Goal: Information Seeking & Learning: Learn about a topic

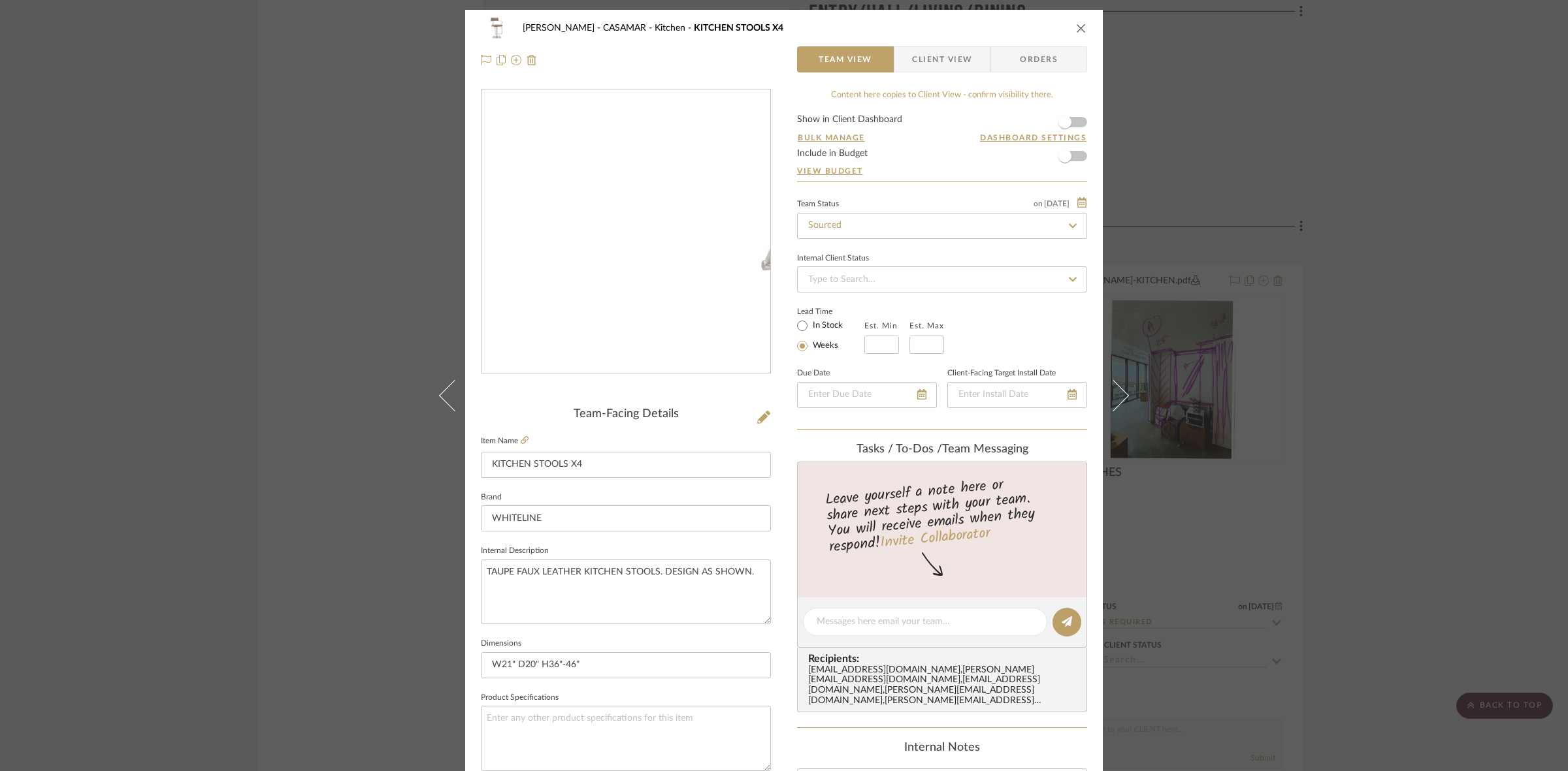
click at [526, 205] on img "0" at bounding box center [626, 232] width 289 height 207
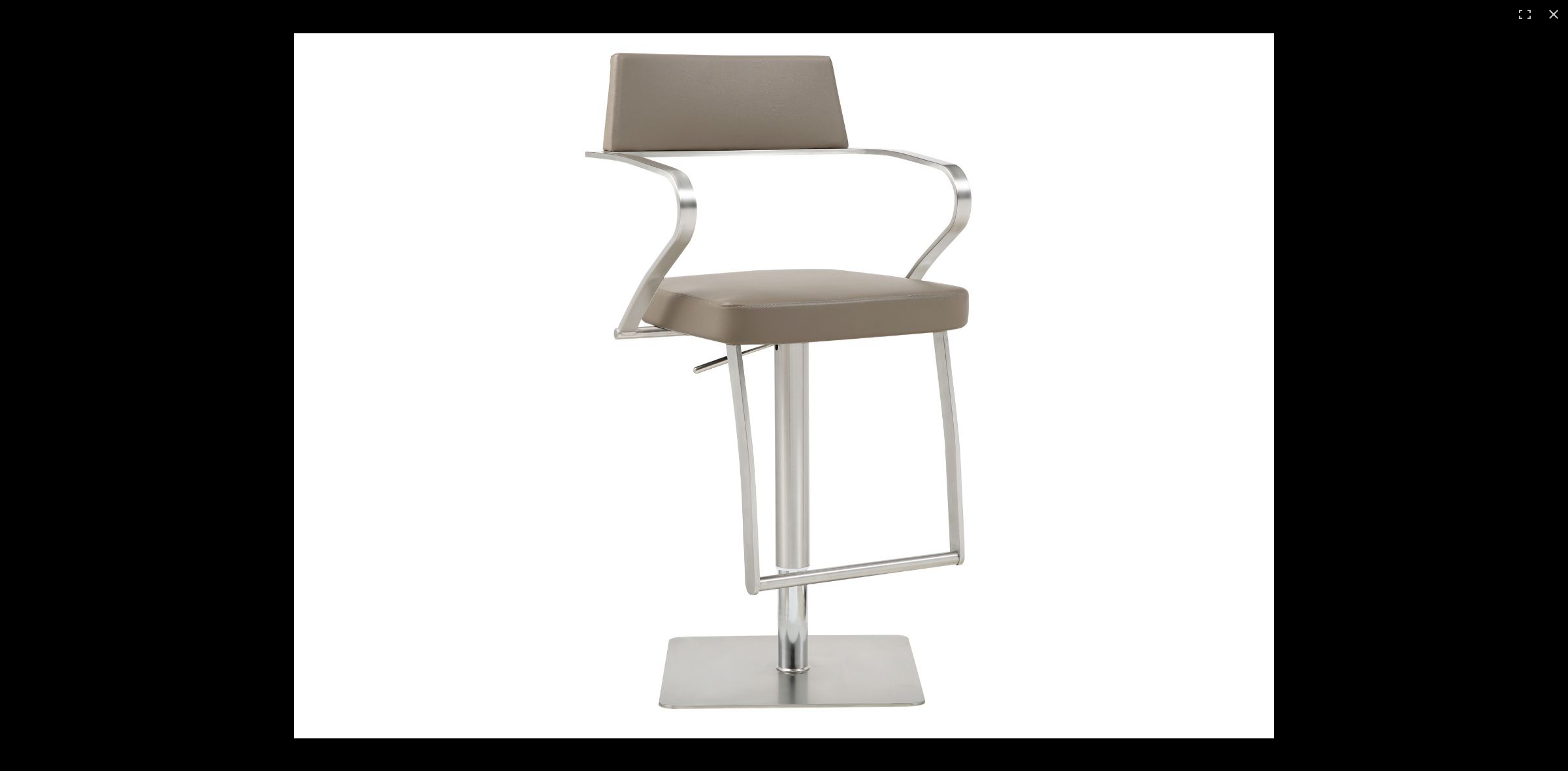
click at [1346, 357] on div at bounding box center [1069, 415] width 1549 height 763
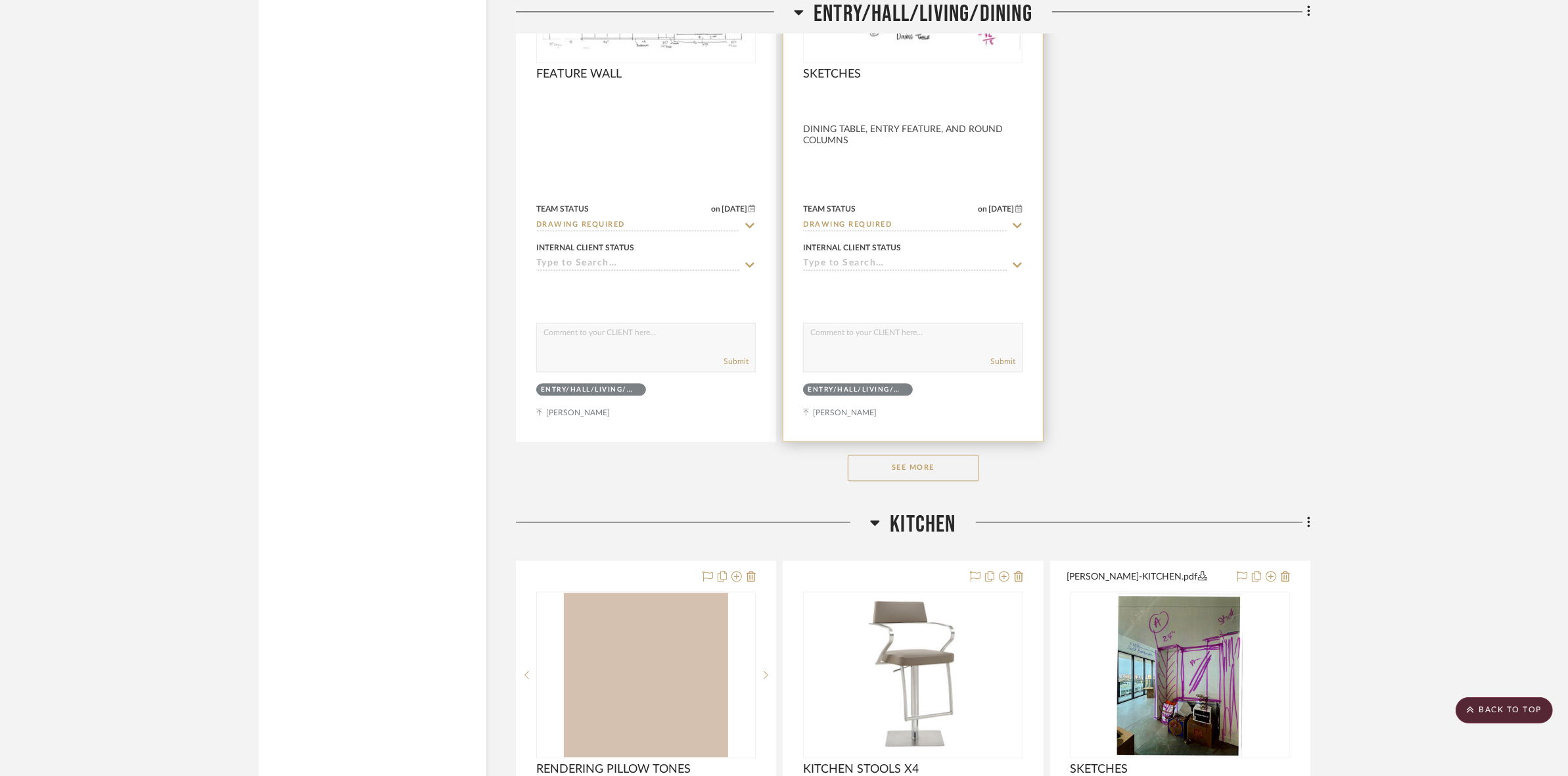
scroll to position [3862, 0]
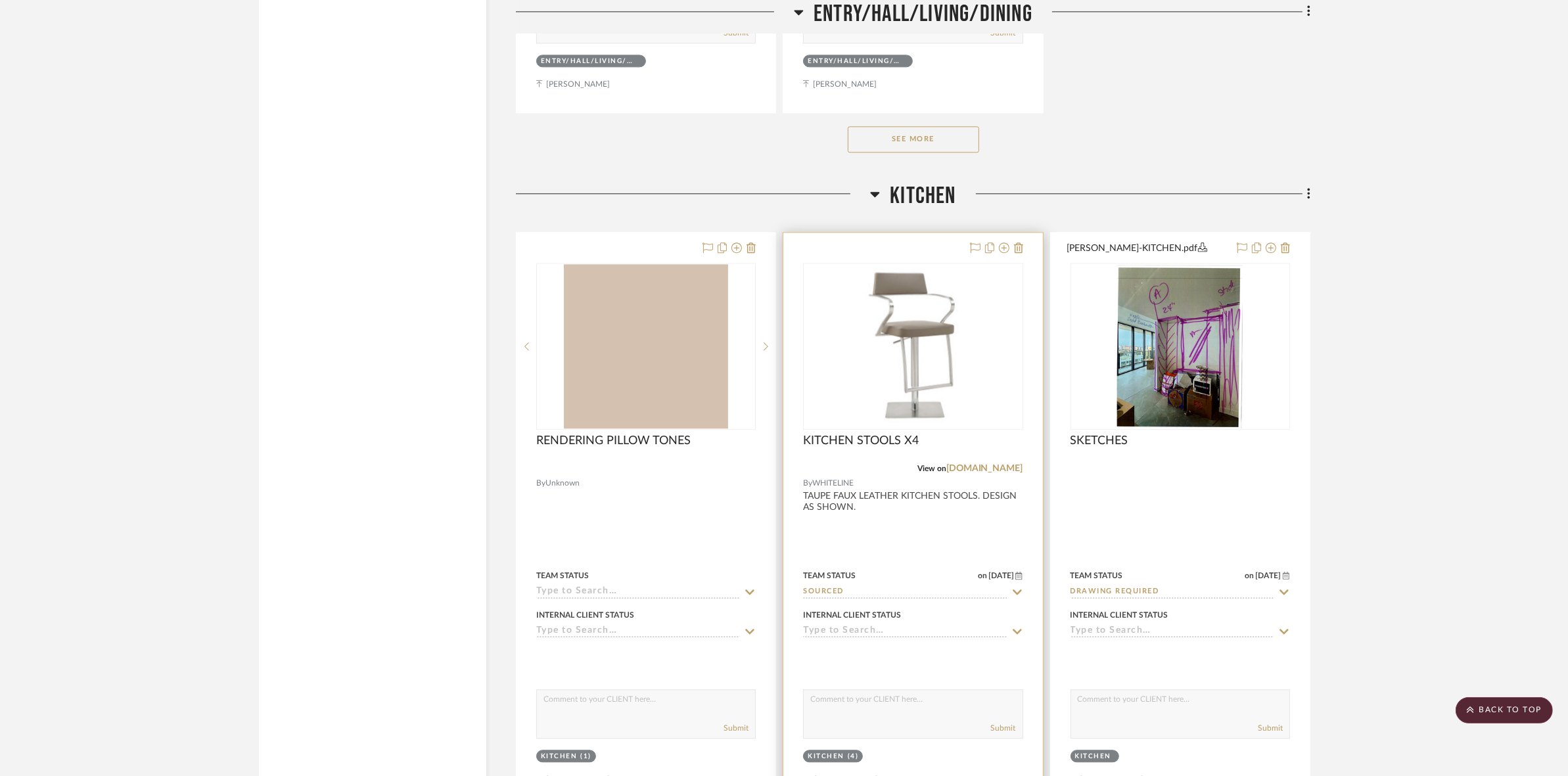
click at [0, 0] on img at bounding box center [0, 0] width 0 height 0
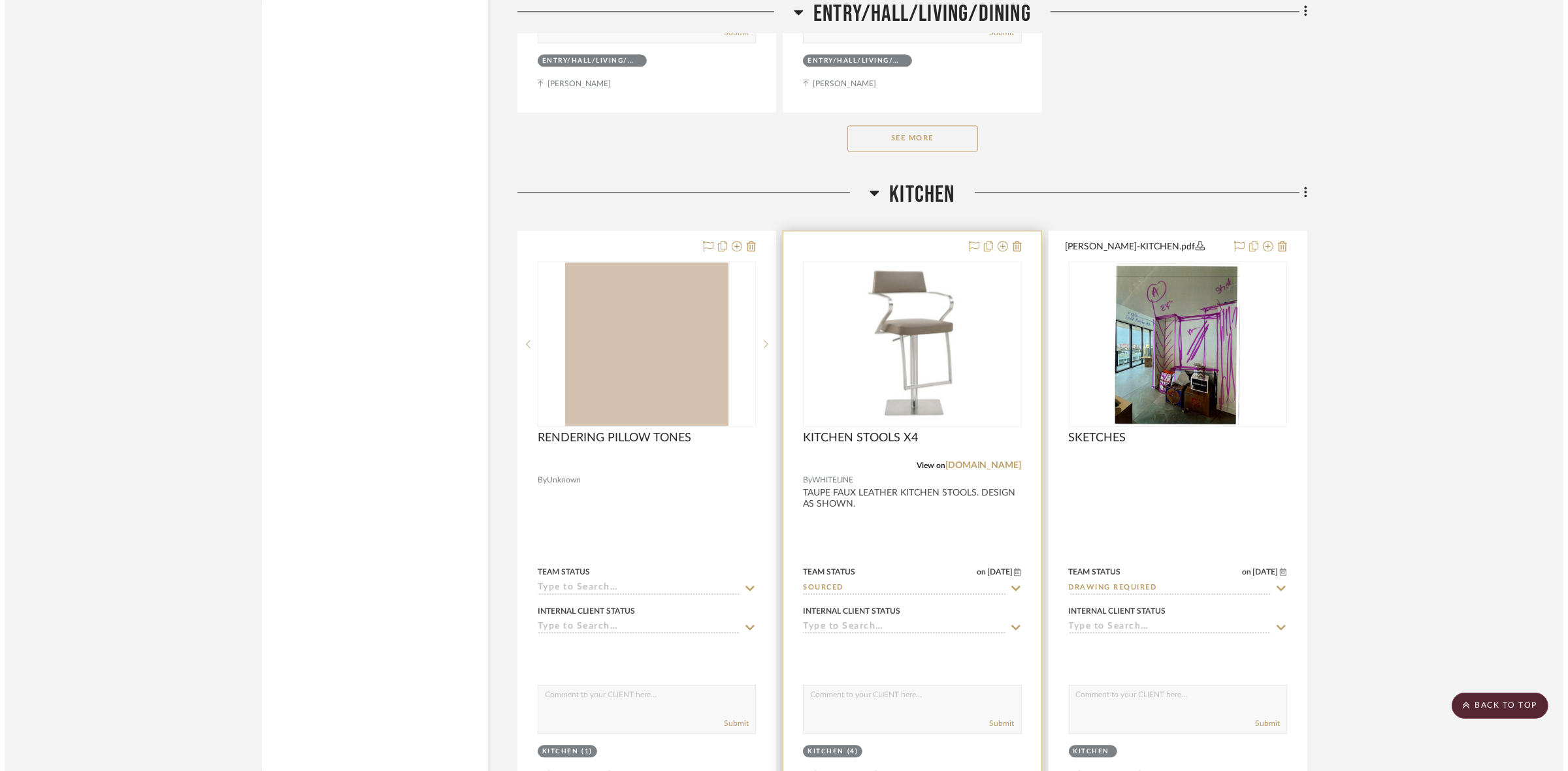
scroll to position [0, 0]
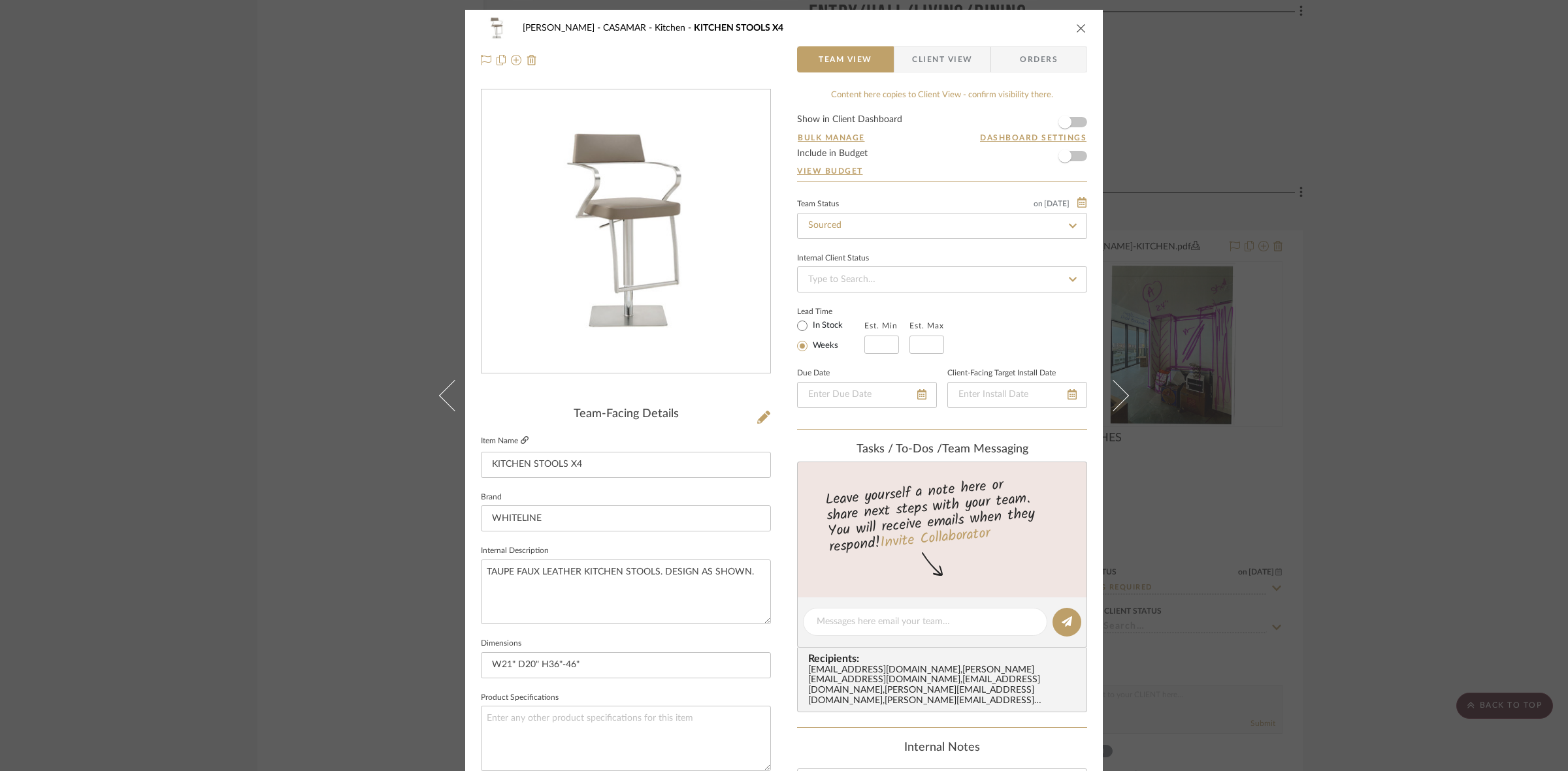
click at [524, 437] on icon at bounding box center [525, 440] width 7 height 7
drag, startPoint x: 96, startPoint y: 276, endPoint x: 576, endPoint y: 357, distance: 486.8
click at [118, 282] on div "POPKINS - CASAMAR Kitchen KITCHEN STOOLS X4 Team View Client View Orders Team-F…" at bounding box center [784, 385] width 1568 height 771
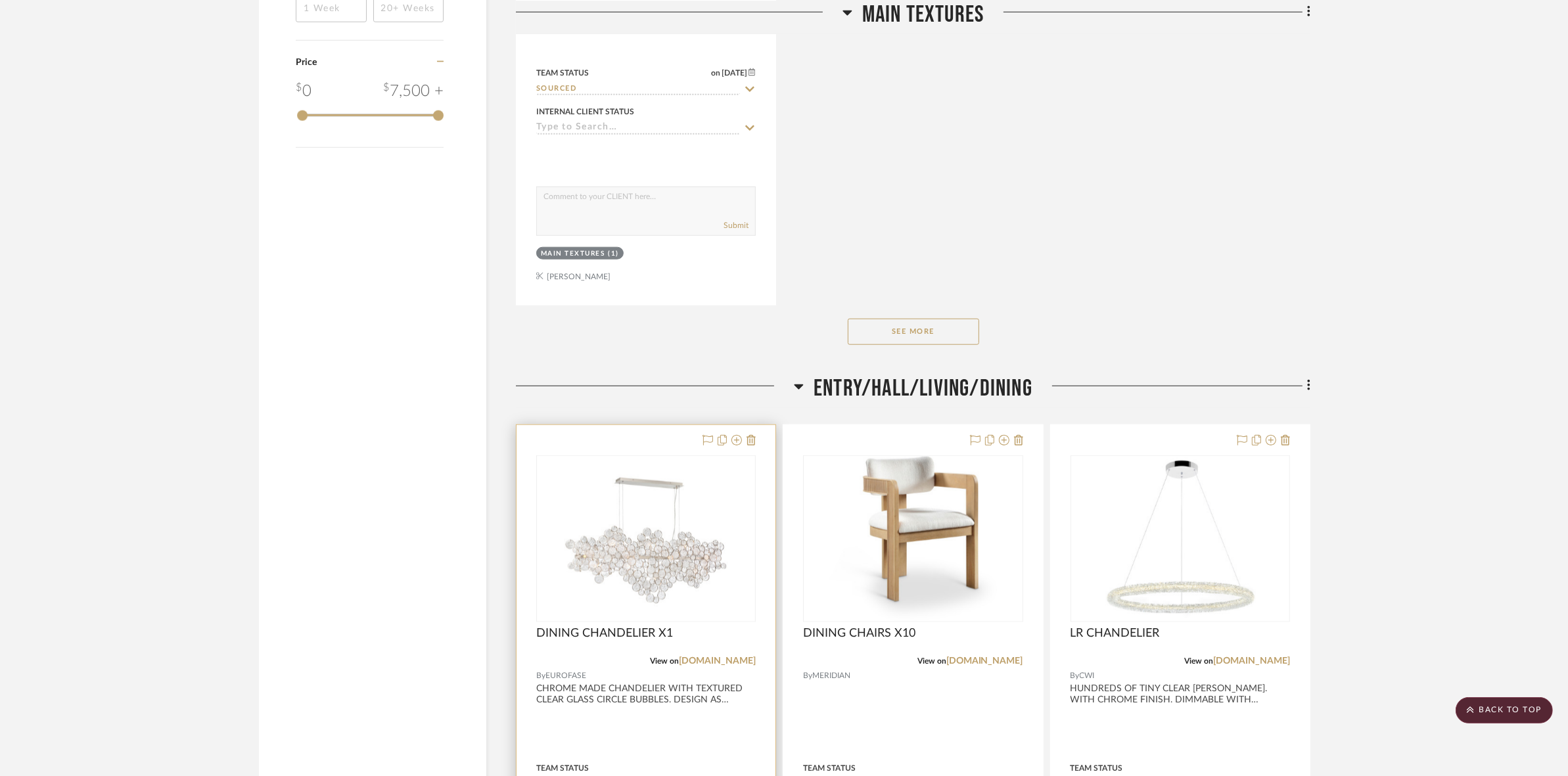
scroll to position [1972, 0]
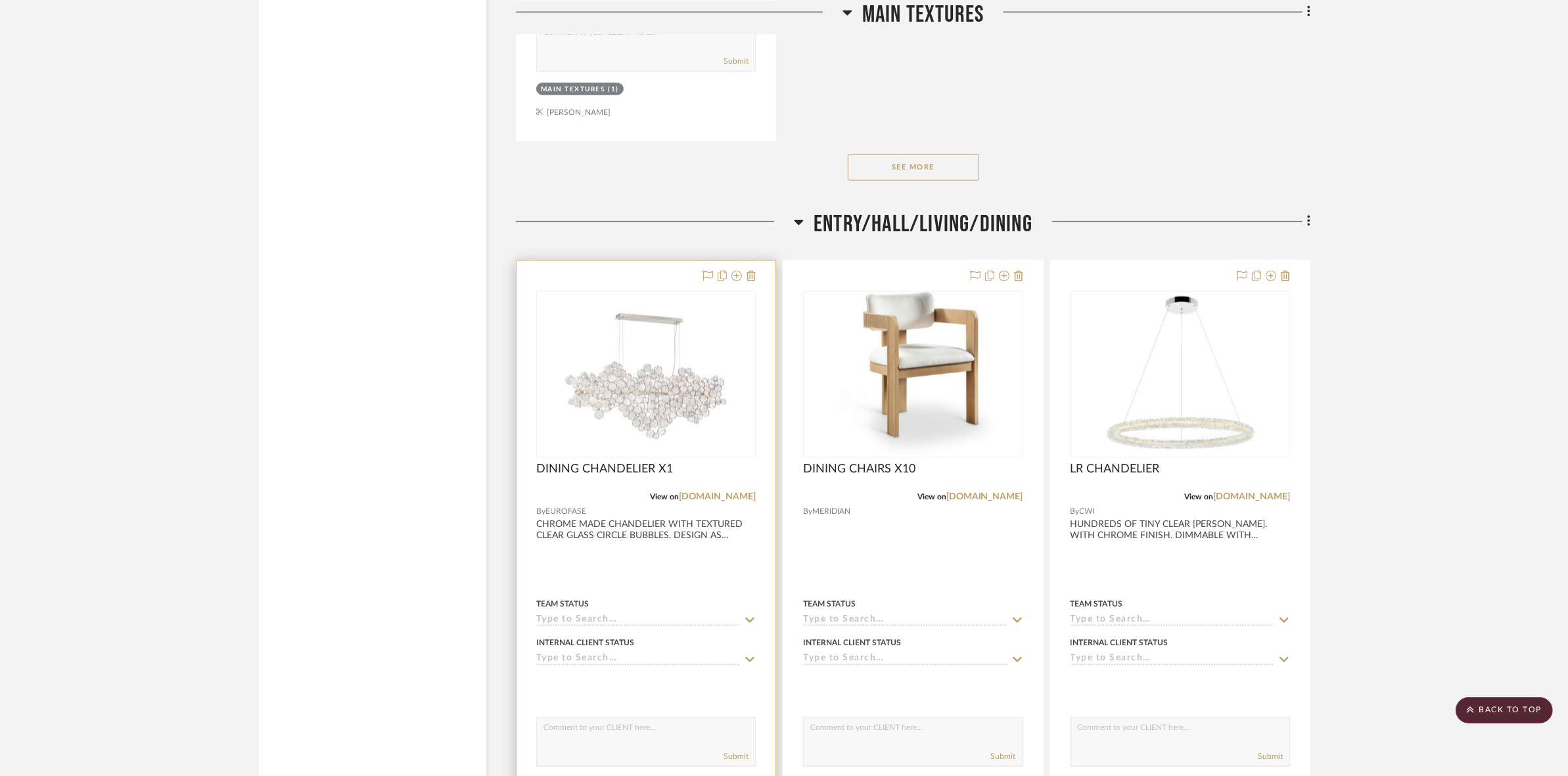
click at [651, 407] on img "0" at bounding box center [646, 374] width 165 height 165
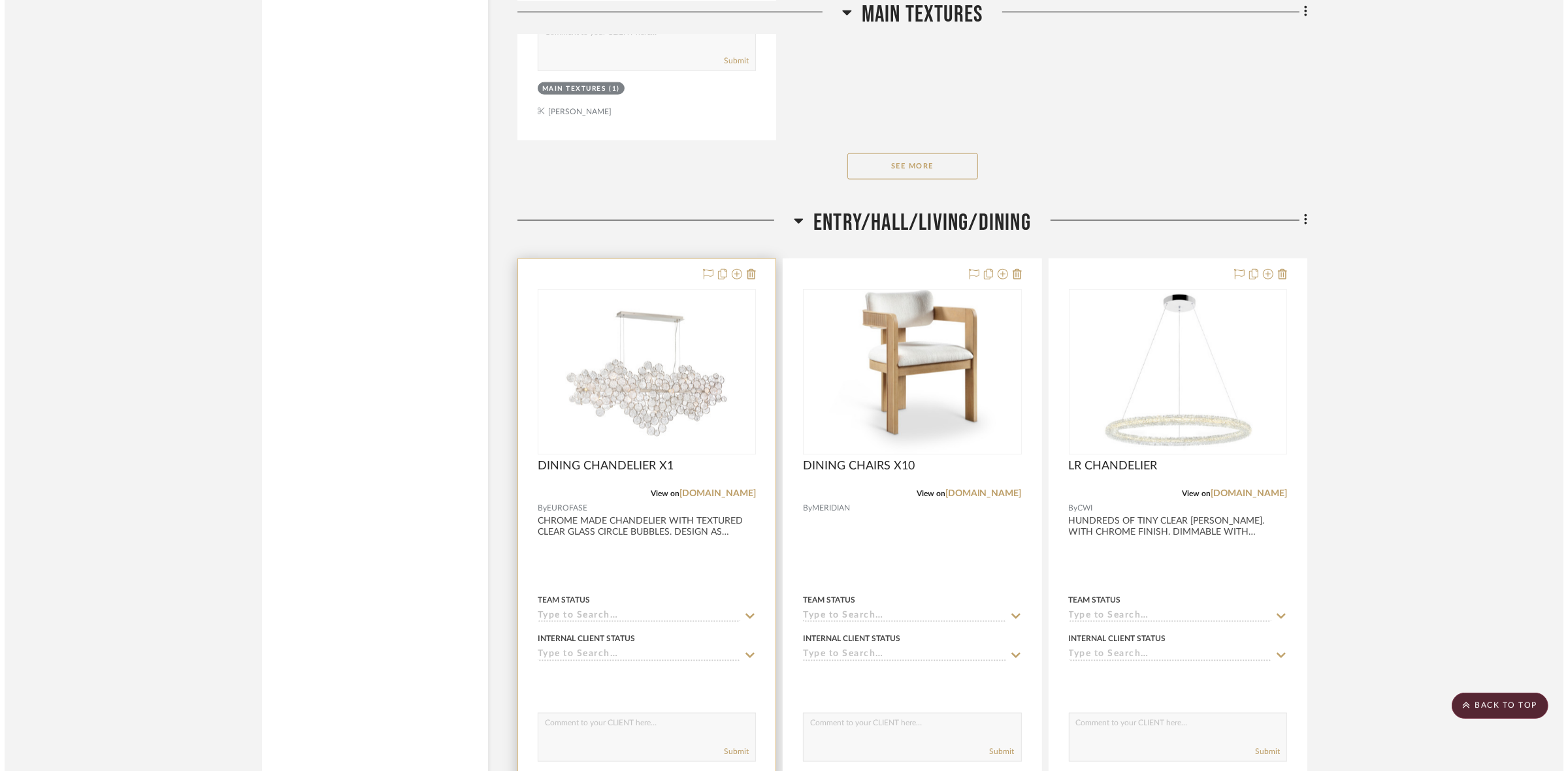
scroll to position [0, 0]
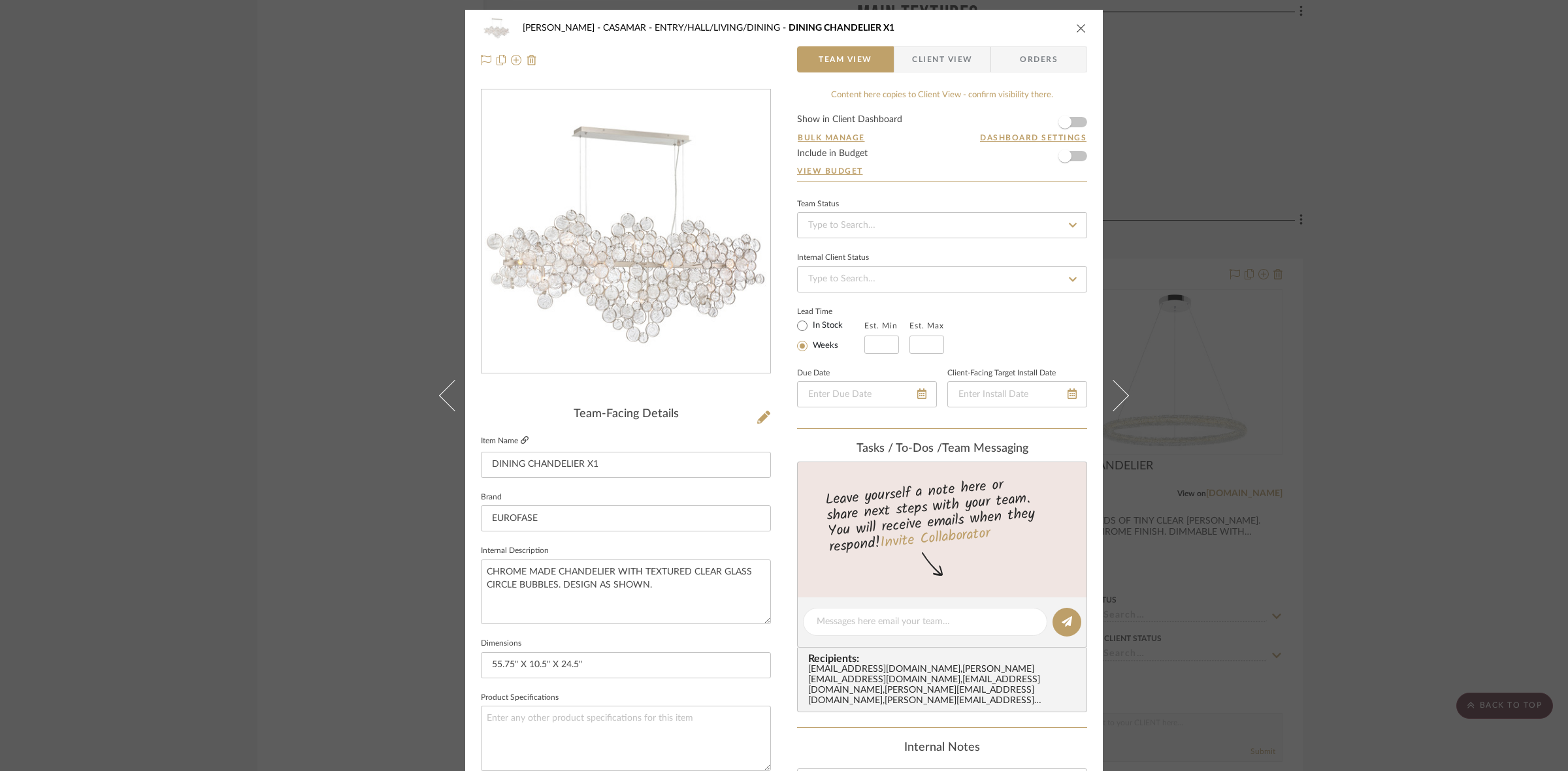
click at [521, 439] on icon at bounding box center [525, 440] width 7 height 7
click at [226, 379] on div "POPKINS - CASAMAR ENTRY/HALL/LIVING/DINING DINING CHANDELIER X1 Team View Clien…" at bounding box center [784, 385] width 1568 height 771
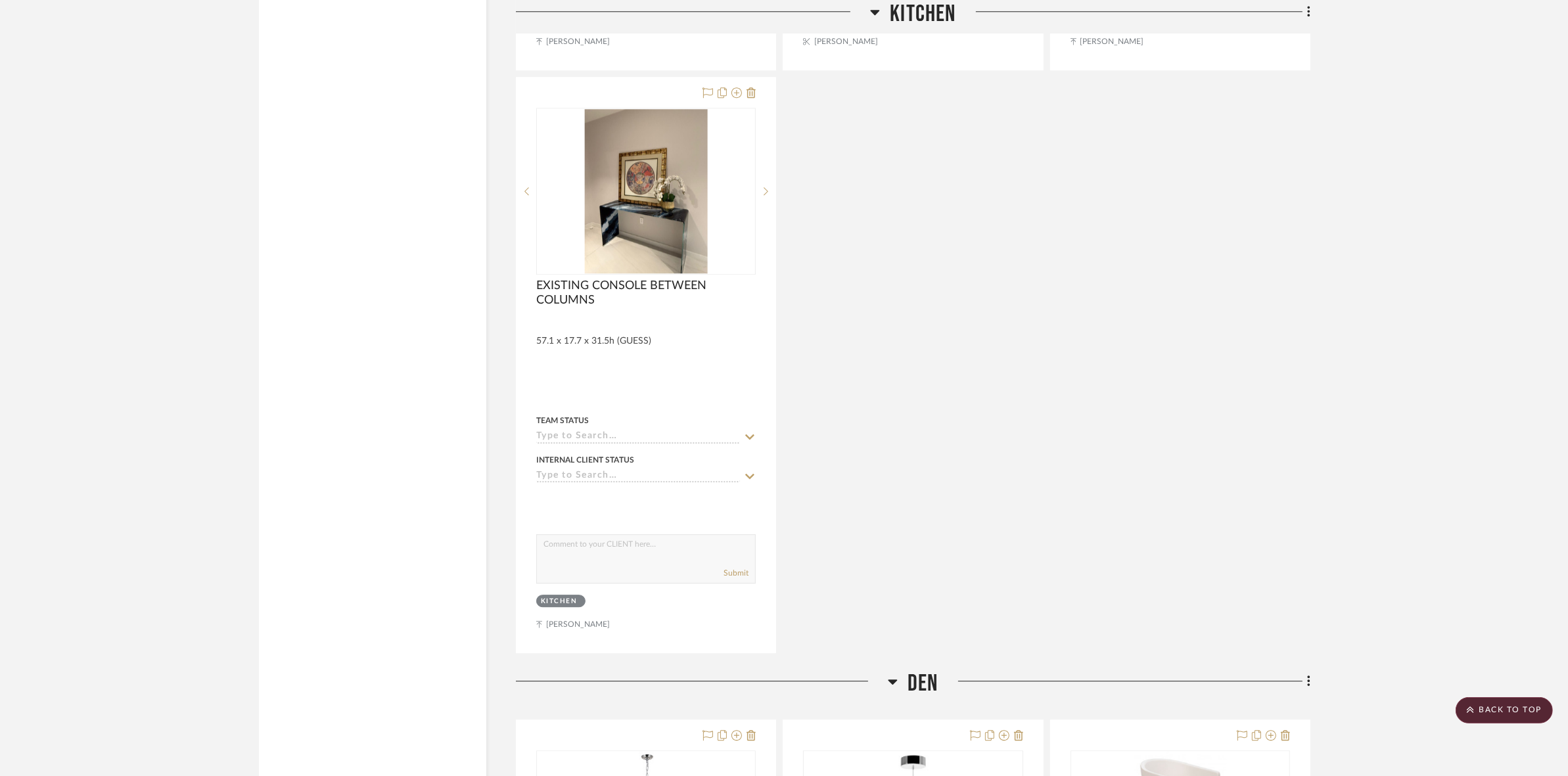
scroll to position [4329, 0]
